Goal: Communication & Community: Ask a question

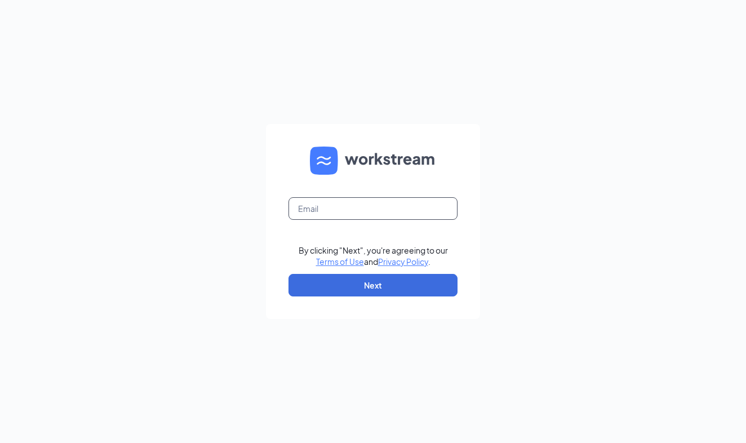
click at [371, 210] on input "text" at bounding box center [372, 208] width 169 height 23
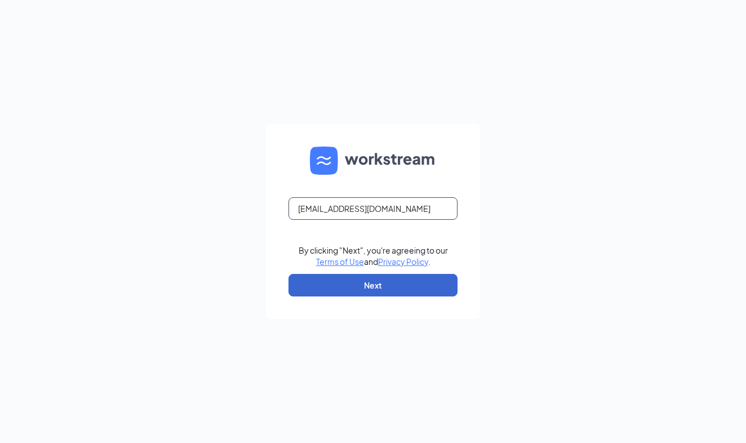
type input "talentteamchickfila@gmail.com"
click at [389, 278] on button "Next" at bounding box center [372, 285] width 169 height 23
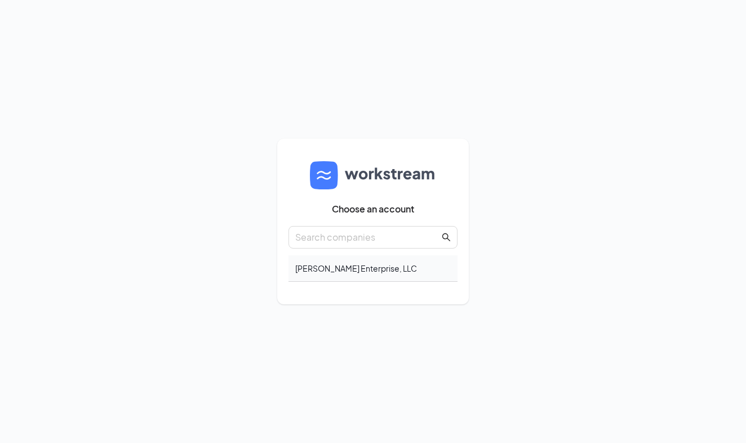
click at [378, 266] on div "[PERSON_NAME] Enterprise, LLC" at bounding box center [372, 268] width 169 height 26
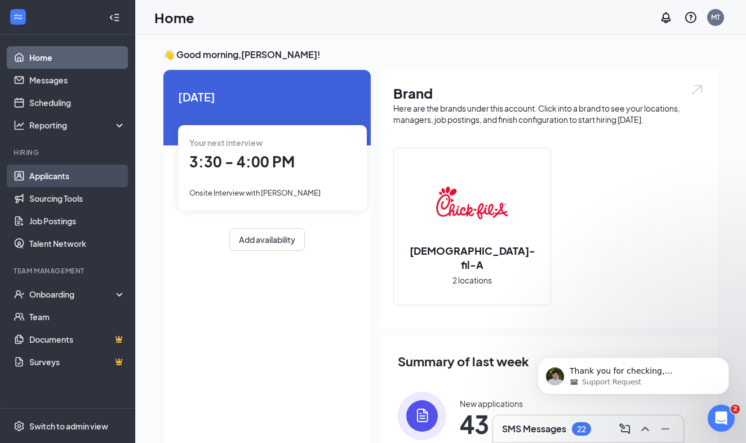
click at [41, 174] on link "Applicants" at bounding box center [77, 176] width 96 height 23
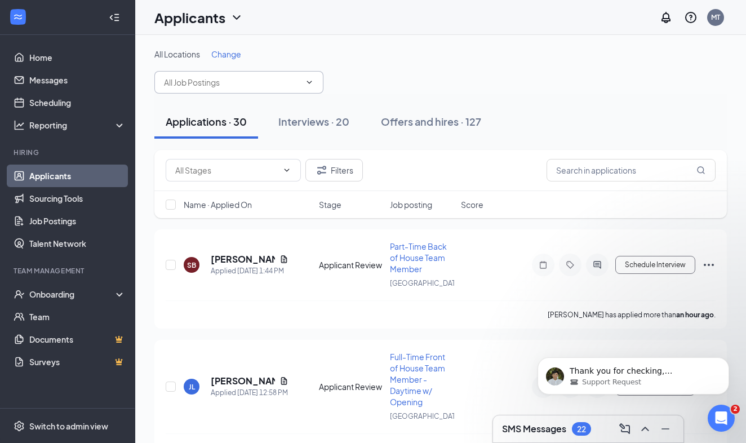
click at [305, 79] on icon "ChevronDown" at bounding box center [309, 82] width 9 height 9
click at [310, 81] on icon "ChevronDown" at bounding box center [309, 82] width 9 height 9
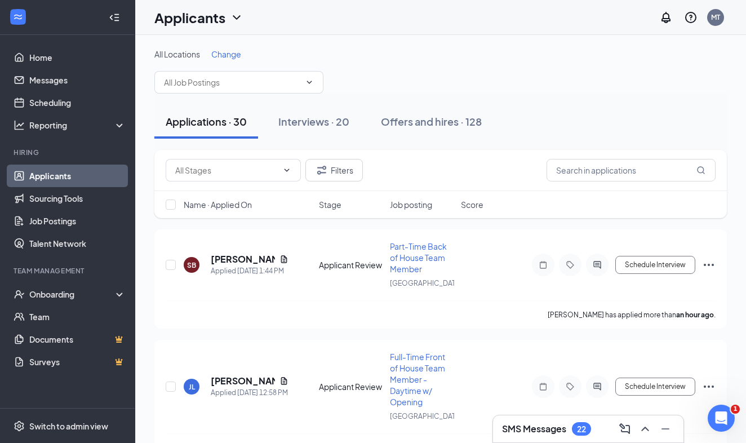
click at [234, 51] on span "Change" at bounding box center [226, 54] width 30 height 10
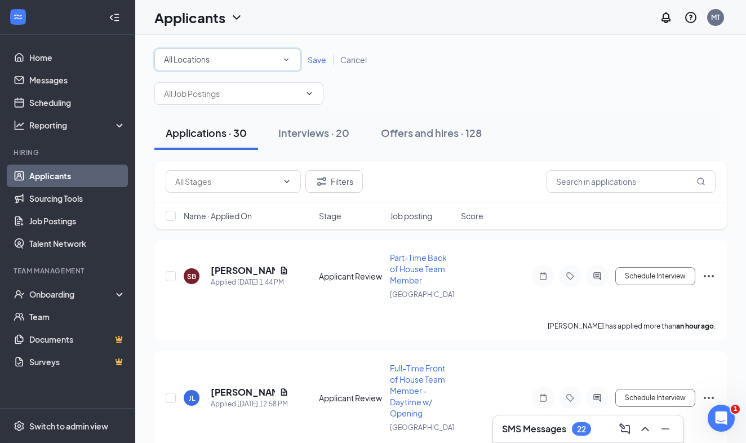
click at [291, 54] on div "All Locations All Locations" at bounding box center [227, 59] width 147 height 23
click at [243, 140] on div "Erie" at bounding box center [227, 146] width 128 height 14
click at [316, 57] on span "Save" at bounding box center [317, 60] width 19 height 10
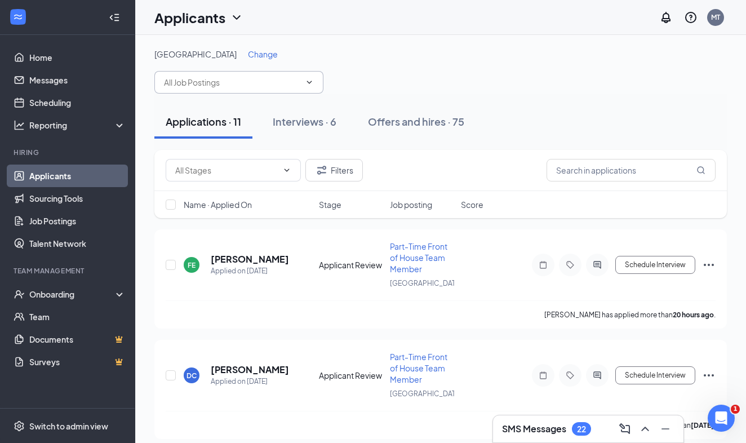
click at [310, 82] on icon "ChevronDown" at bounding box center [309, 82] width 9 height 9
click at [310, 81] on icon "ChevronDown" at bounding box center [309, 82] width 9 height 9
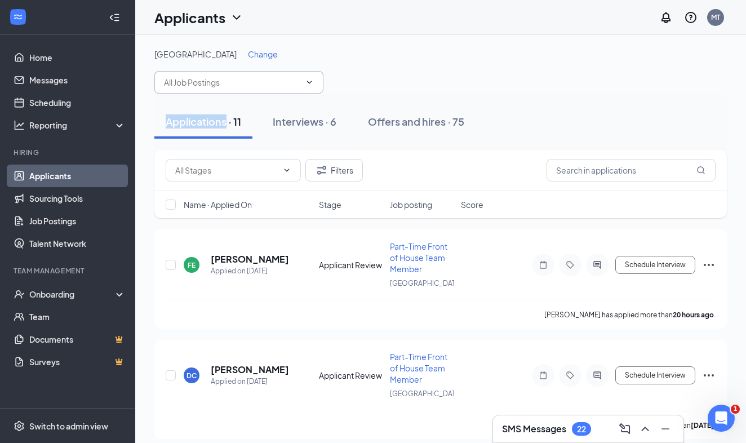
click at [310, 81] on icon "ChevronDown" at bounding box center [309, 82] width 9 height 9
click at [310, 82] on icon "ChevronDown" at bounding box center [309, 82] width 5 height 3
click at [310, 79] on icon "ChevronDown" at bounding box center [309, 82] width 9 height 9
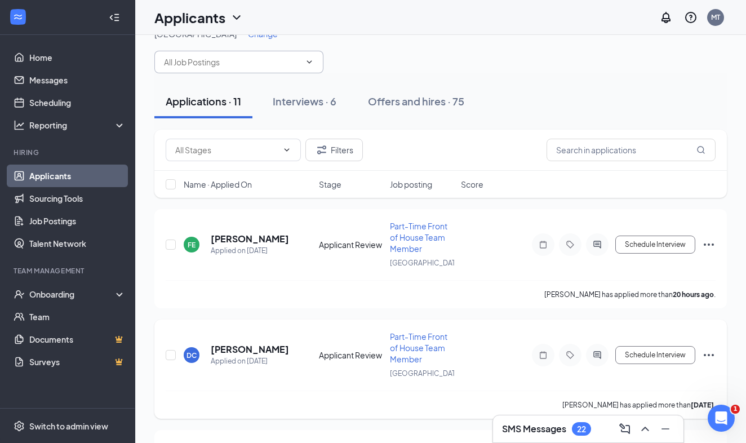
scroll to position [25, 0]
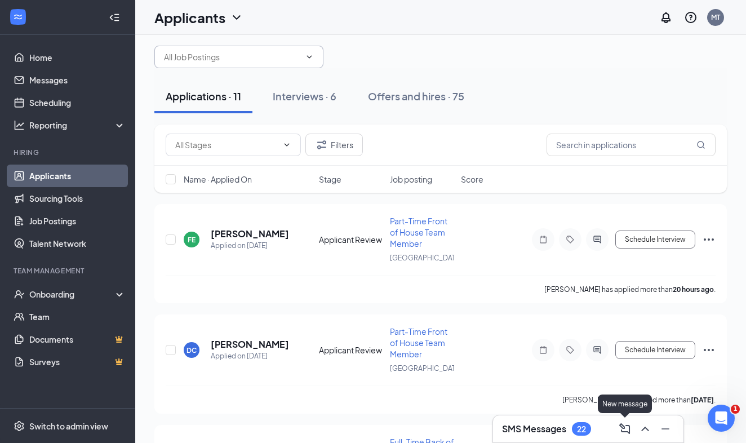
click at [615, 427] on div "SMS Messages 22" at bounding box center [588, 429] width 172 height 18
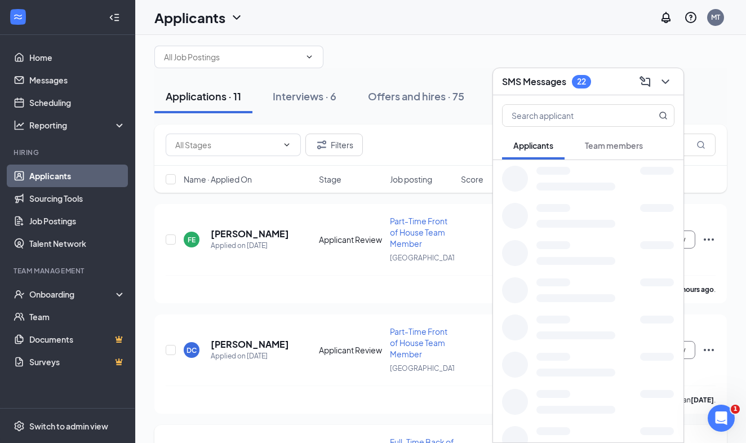
click at [607, 428] on div at bounding box center [605, 431] width 138 height 8
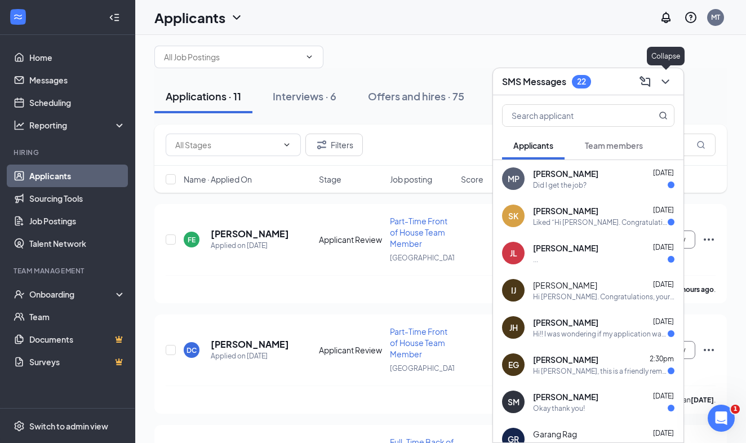
click at [663, 78] on icon "ChevronDown" at bounding box center [666, 82] width 14 height 14
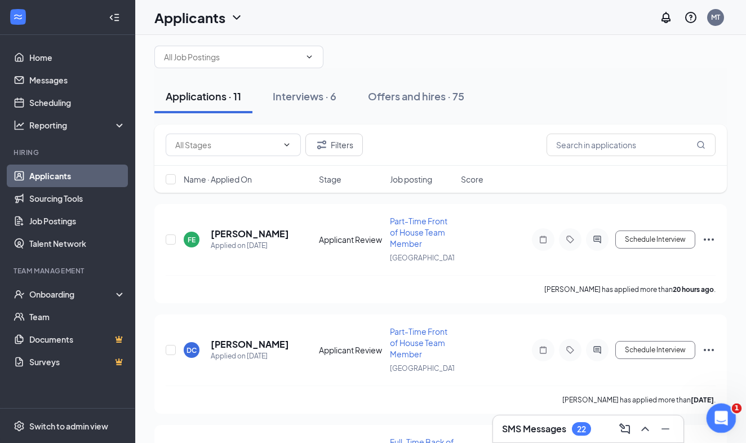
click at [722, 414] on icon "Open Intercom Messenger" at bounding box center [720, 416] width 19 height 19
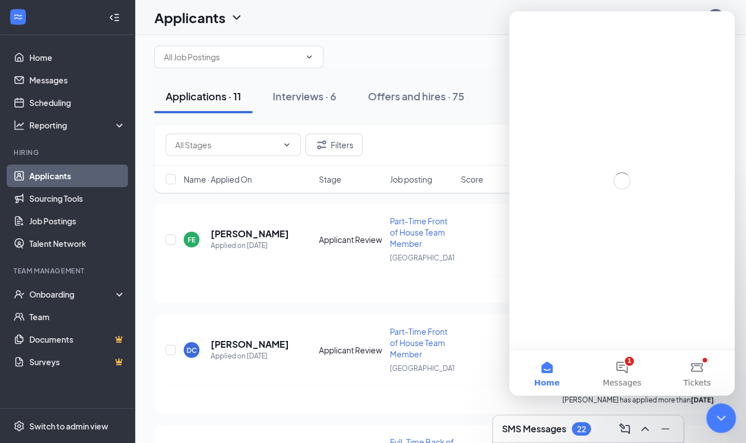
scroll to position [0, 0]
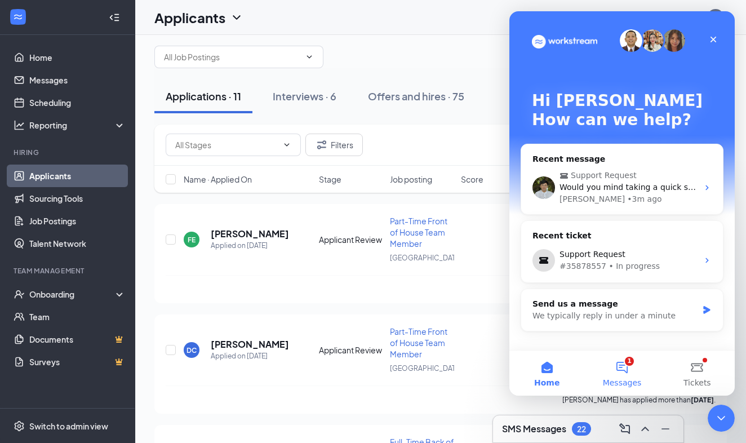
click at [624, 367] on button "1 Messages" at bounding box center [621, 372] width 75 height 45
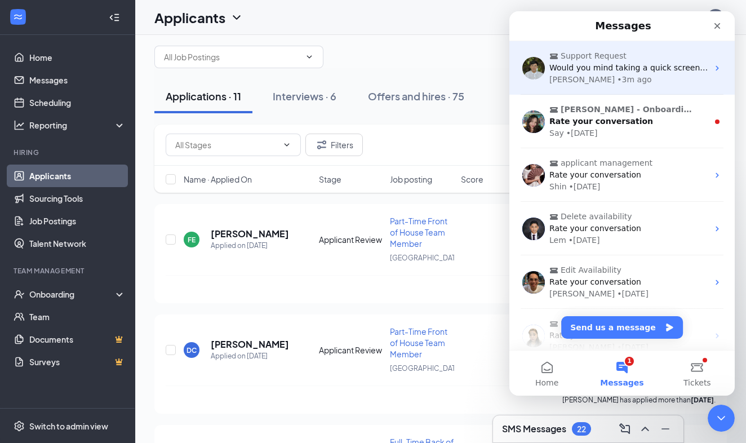
click at [618, 61] on span "Support Request" at bounding box center [594, 56] width 66 height 12
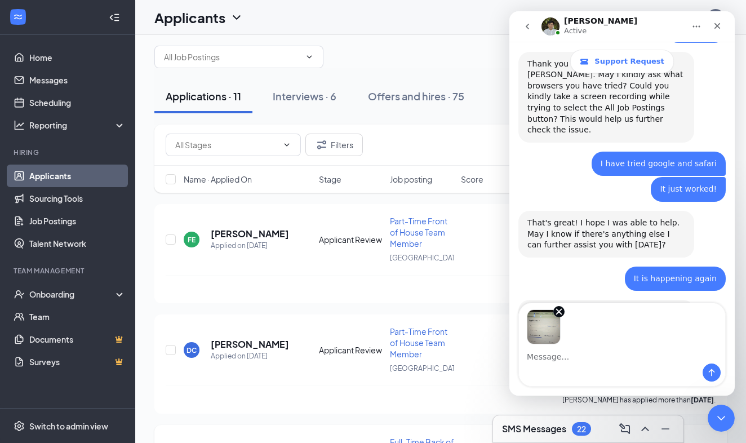
scroll to position [1027, 0]
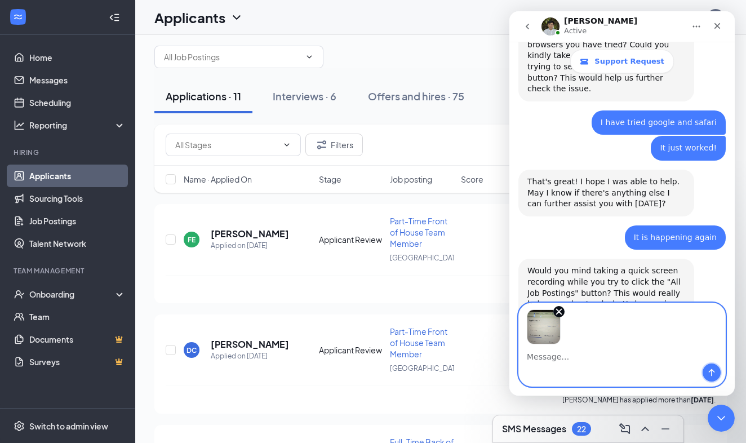
click at [711, 371] on icon "Send a message…" at bounding box center [711, 372] width 9 height 9
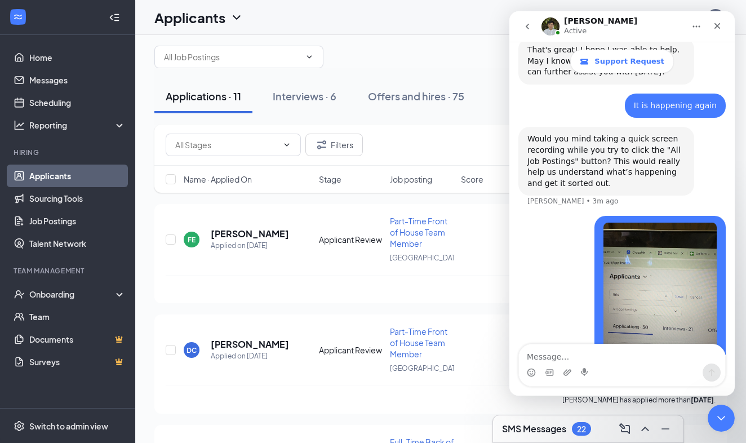
scroll to position [1159, 0]
click at [687, 258] on img "Marie says…" at bounding box center [659, 297] width 113 height 151
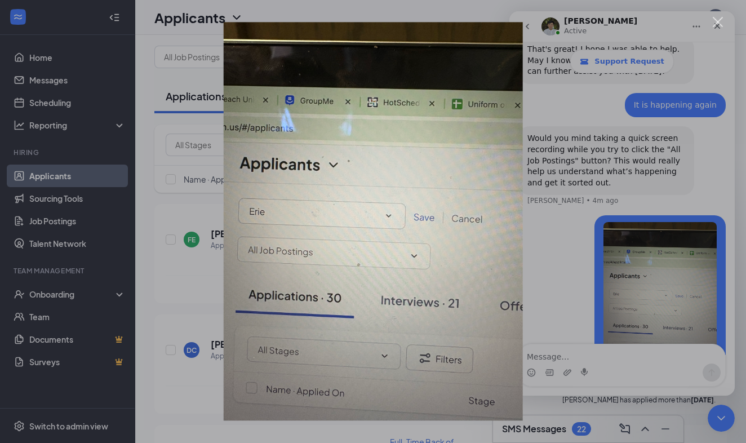
click at [714, 20] on div "Close" at bounding box center [718, 22] width 11 height 11
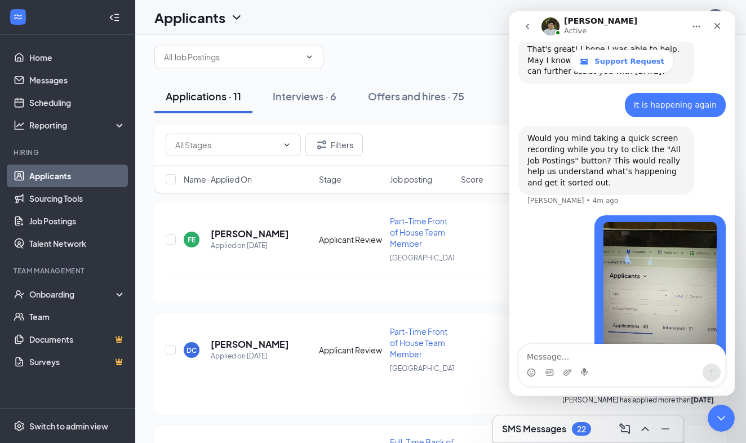
scroll to position [1202, 0]
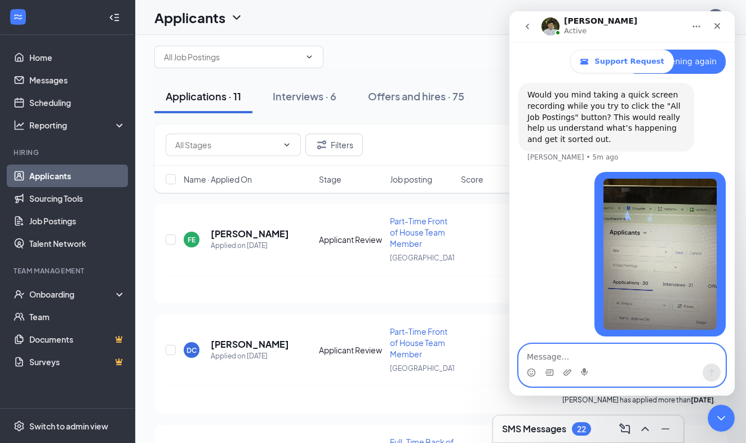
click at [576, 358] on textarea "Message…" at bounding box center [622, 353] width 206 height 19
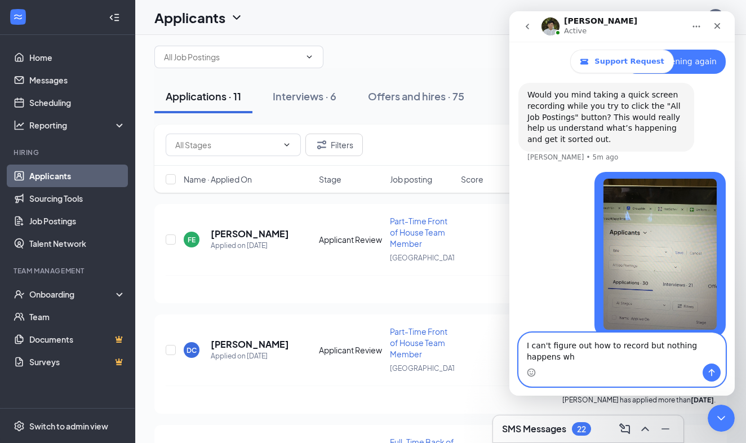
scroll to position [1214, 0]
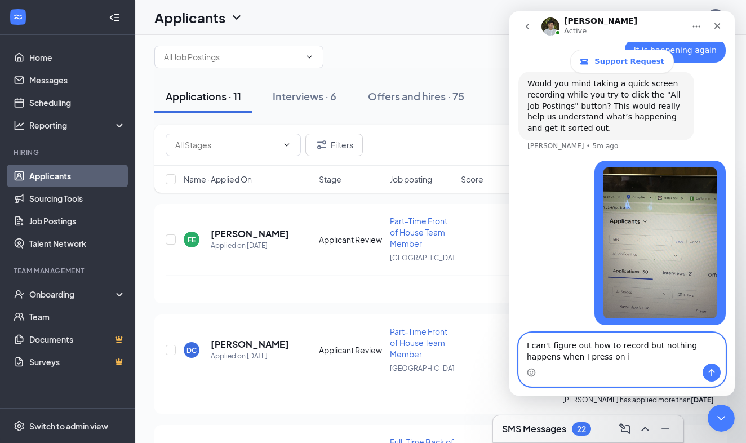
type textarea "I can't figure out how to record but nothing happens when I press on it"
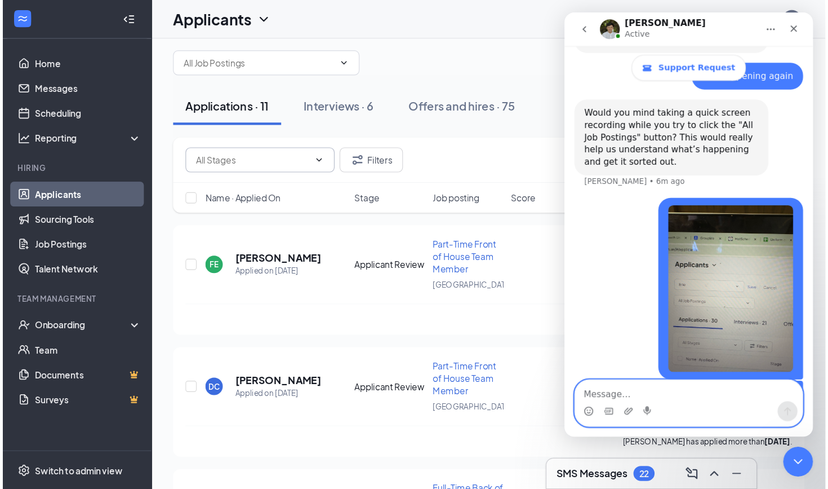
scroll to position [1238, 0]
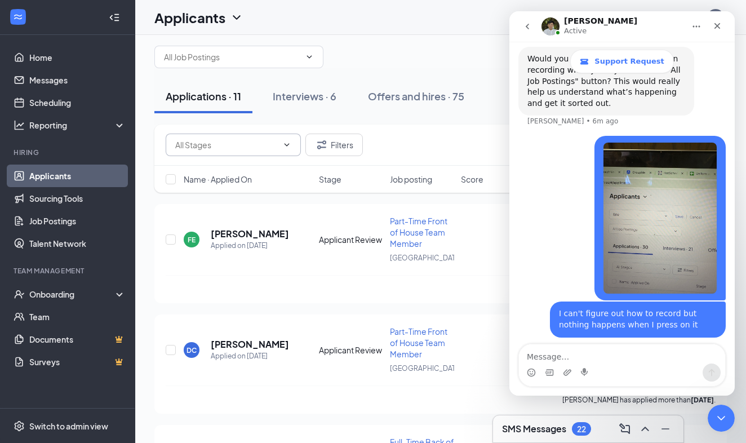
click at [287, 142] on icon "ChevronDown" at bounding box center [286, 144] width 9 height 9
click at [310, 56] on icon "ChevronDown" at bounding box center [309, 56] width 9 height 9
click at [372, 215] on div "FE FABIEN ERNEST Applied on Sep 15 Applicant Review Part-Time Front of House Te…" at bounding box center [440, 253] width 572 height 99
click at [465, 32] on div "Applicants MT" at bounding box center [440, 17] width 611 height 35
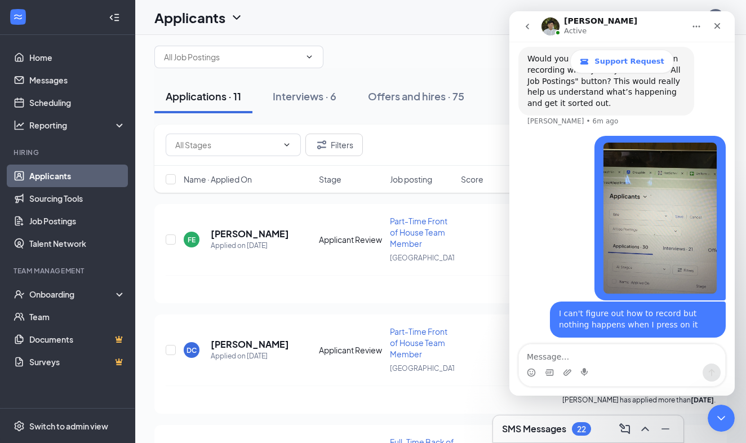
click at [484, 21] on div "Applicants MT" at bounding box center [440, 17] width 611 height 35
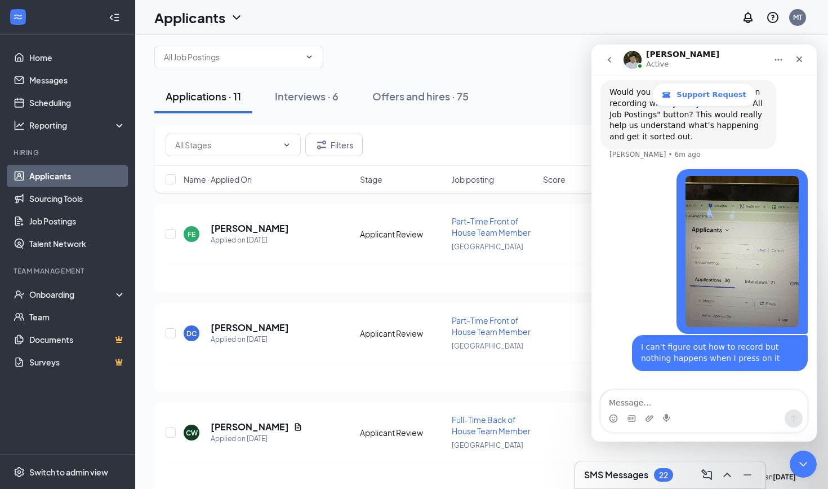
scroll to position [1226, 0]
